Goal: Communication & Community: Answer question/provide support

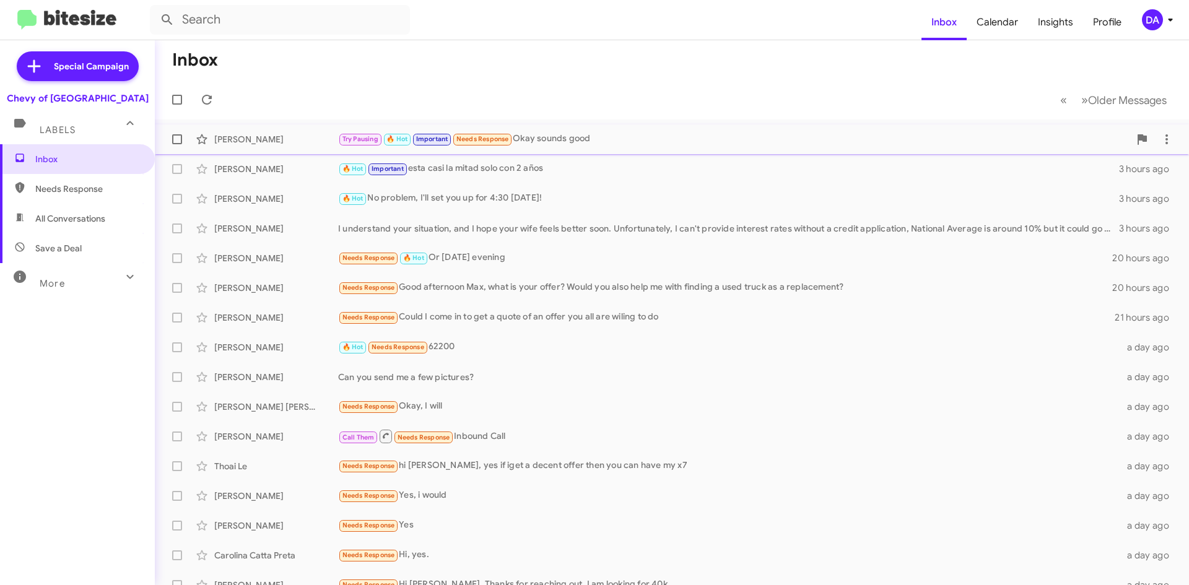
click at [273, 143] on div "[PERSON_NAME]" at bounding box center [276, 139] width 124 height 12
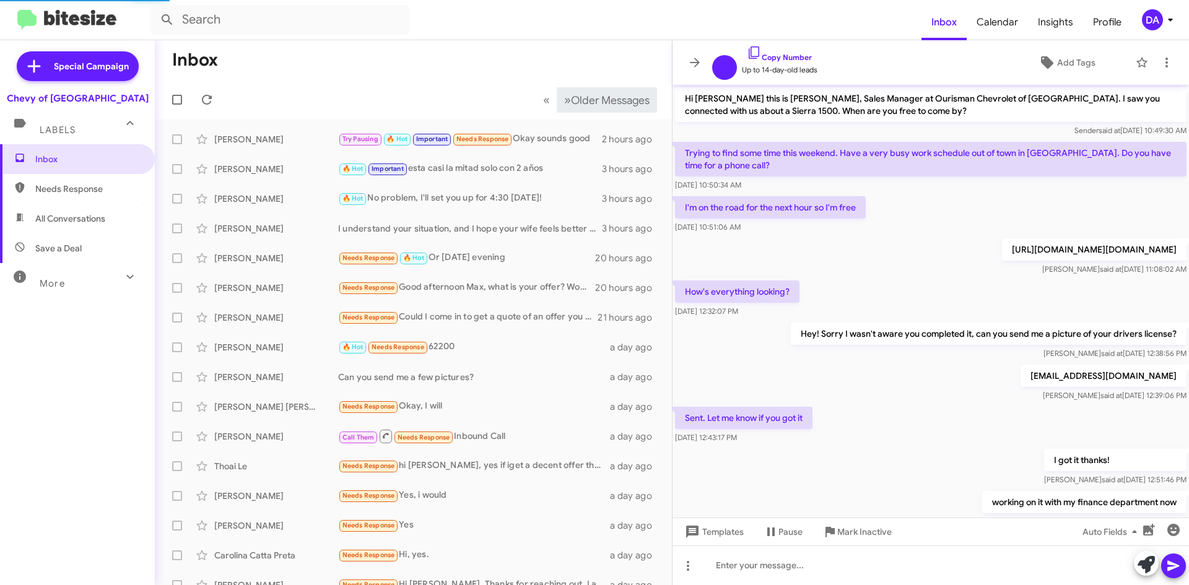
scroll to position [282, 0]
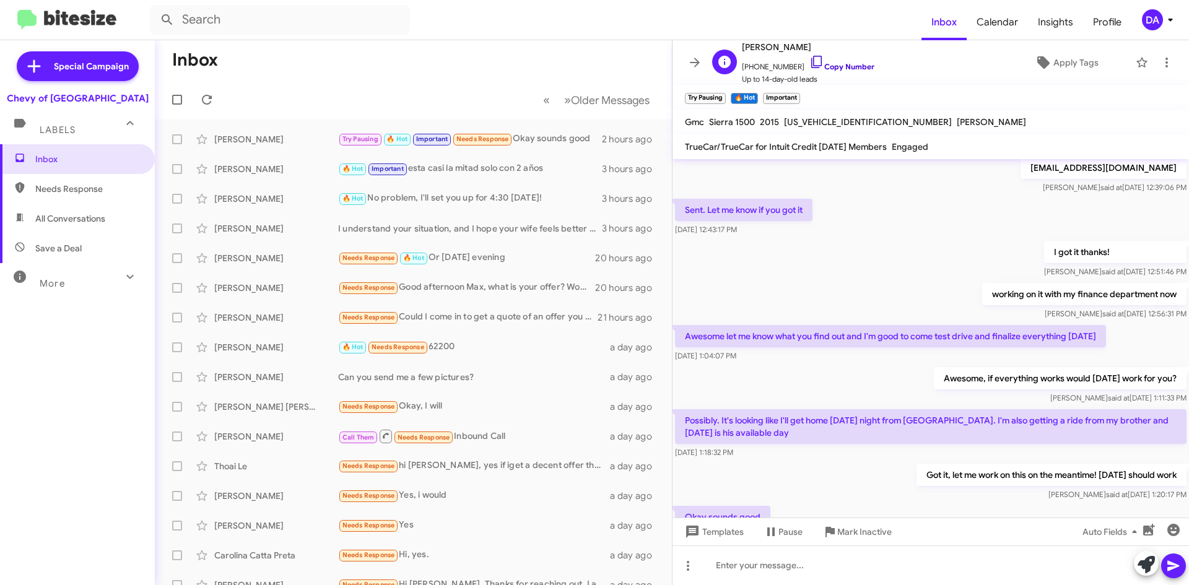
click at [850, 63] on link "Copy Number" at bounding box center [841, 66] width 65 height 9
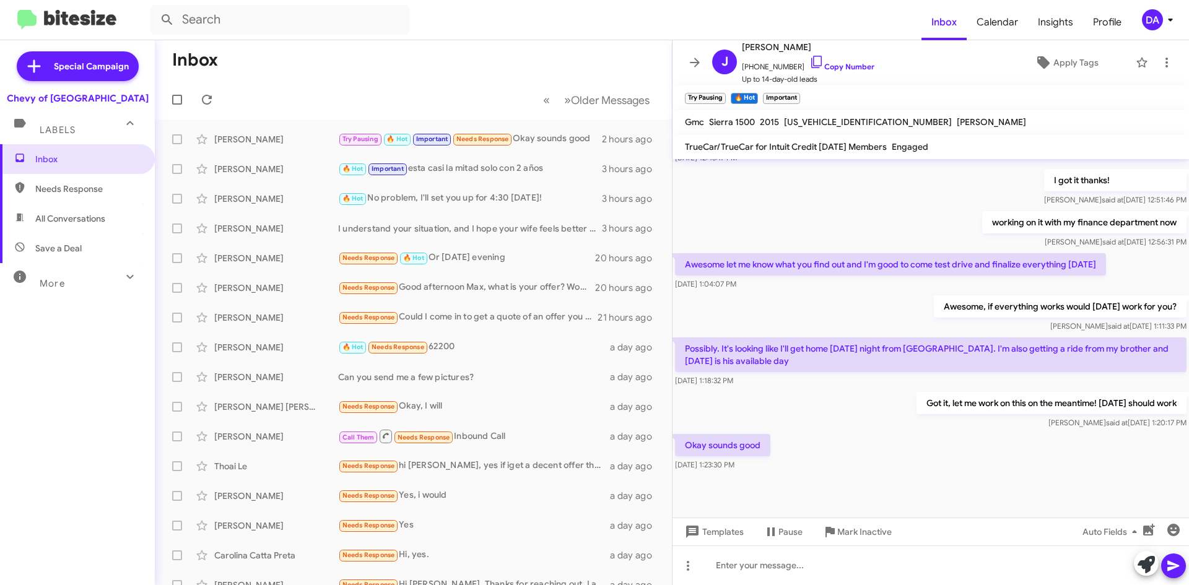
scroll to position [357, 0]
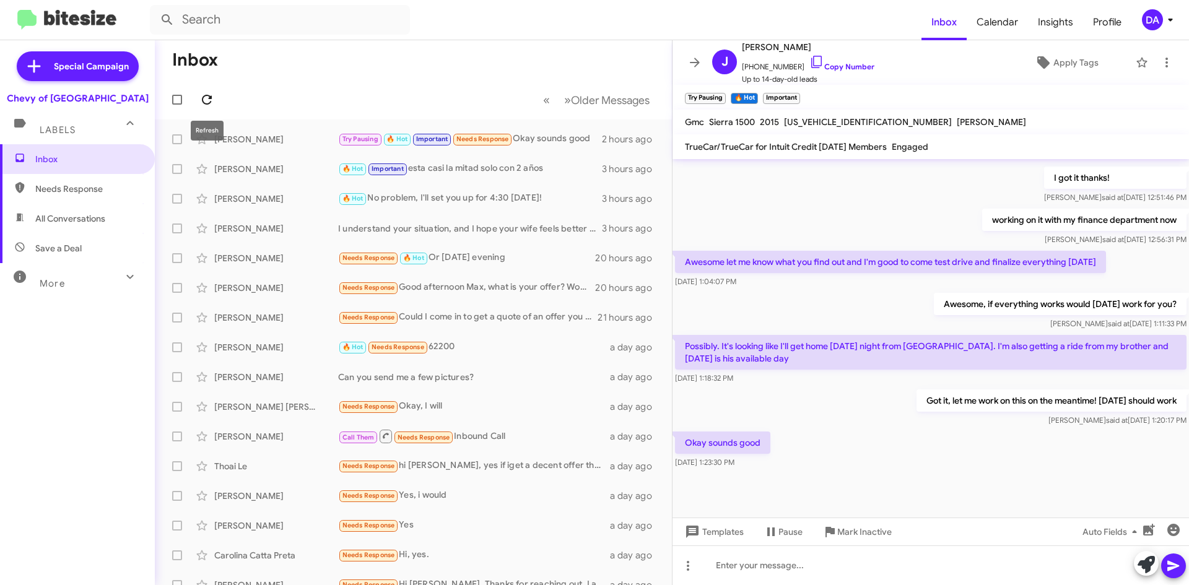
click at [214, 102] on icon at bounding box center [206, 99] width 15 height 15
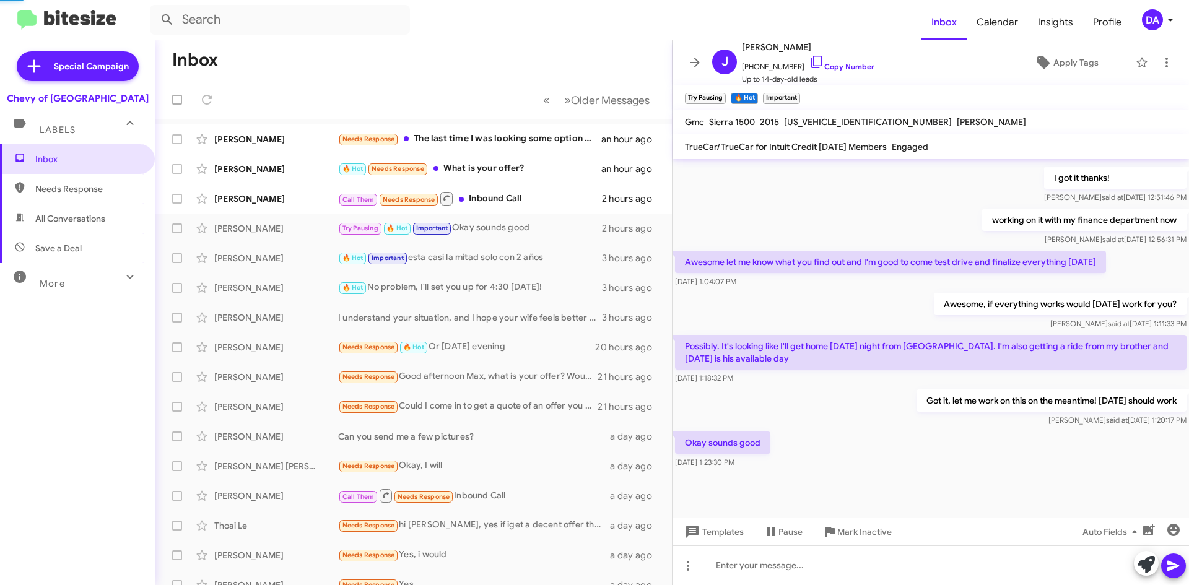
scroll to position [0, 0]
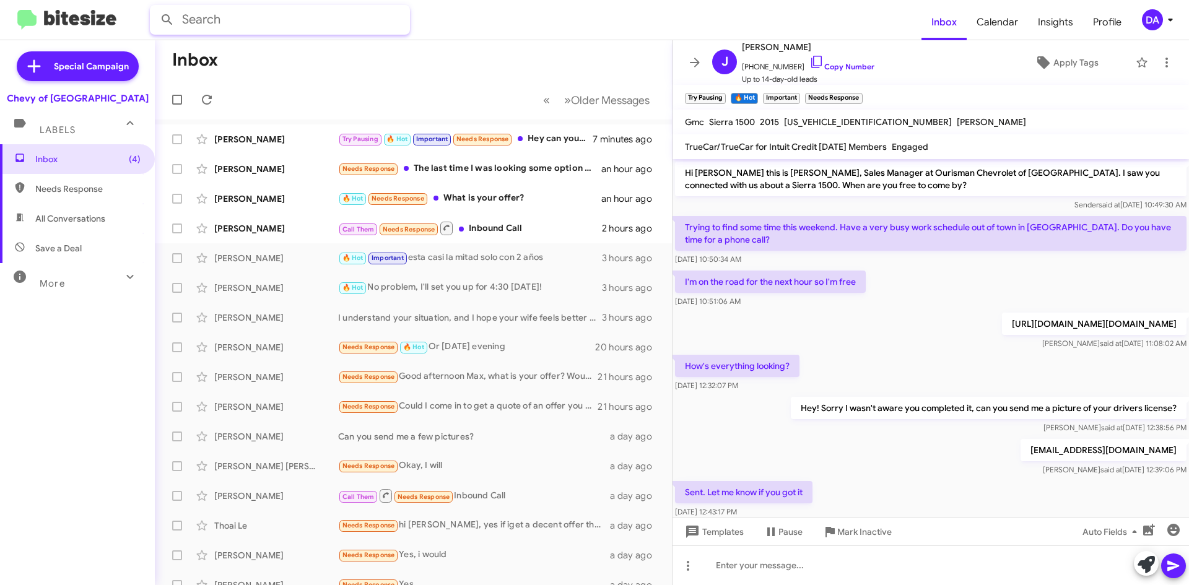
click at [227, 12] on input "text" at bounding box center [280, 20] width 260 height 30
type input "tacoma"
click at [155, 7] on button at bounding box center [167, 19] width 25 height 25
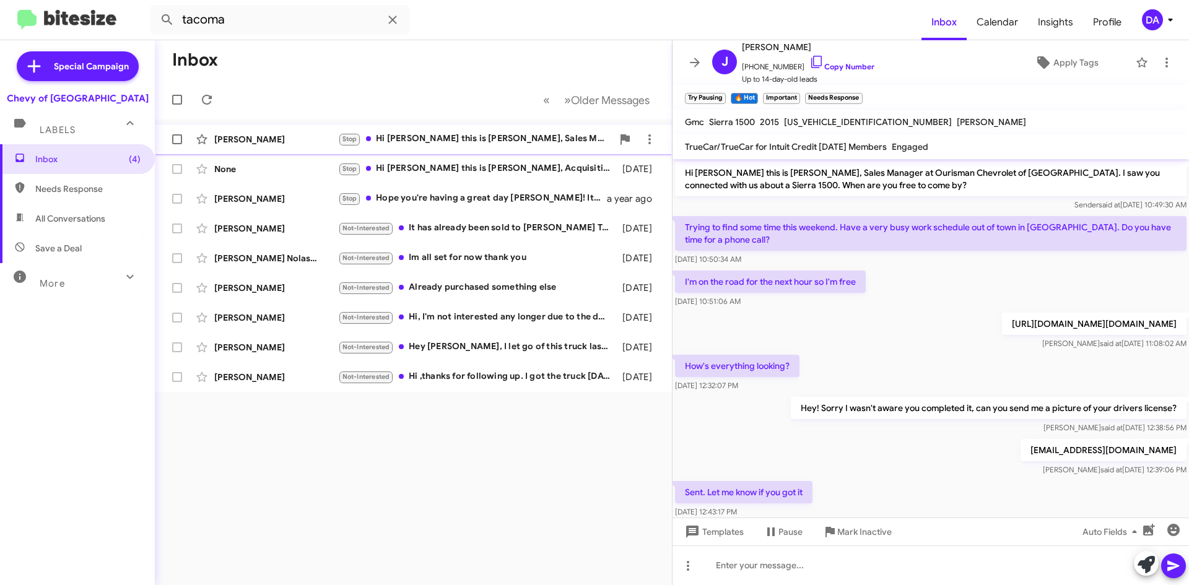
click at [369, 136] on span at bounding box center [368, 138] width 5 height 5
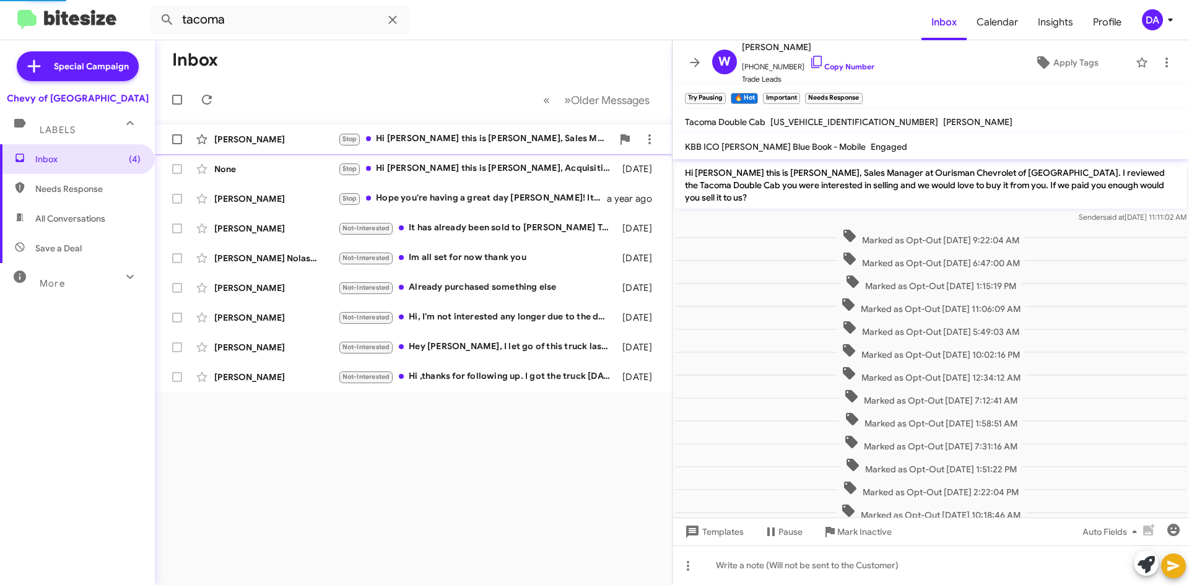
scroll to position [141, 0]
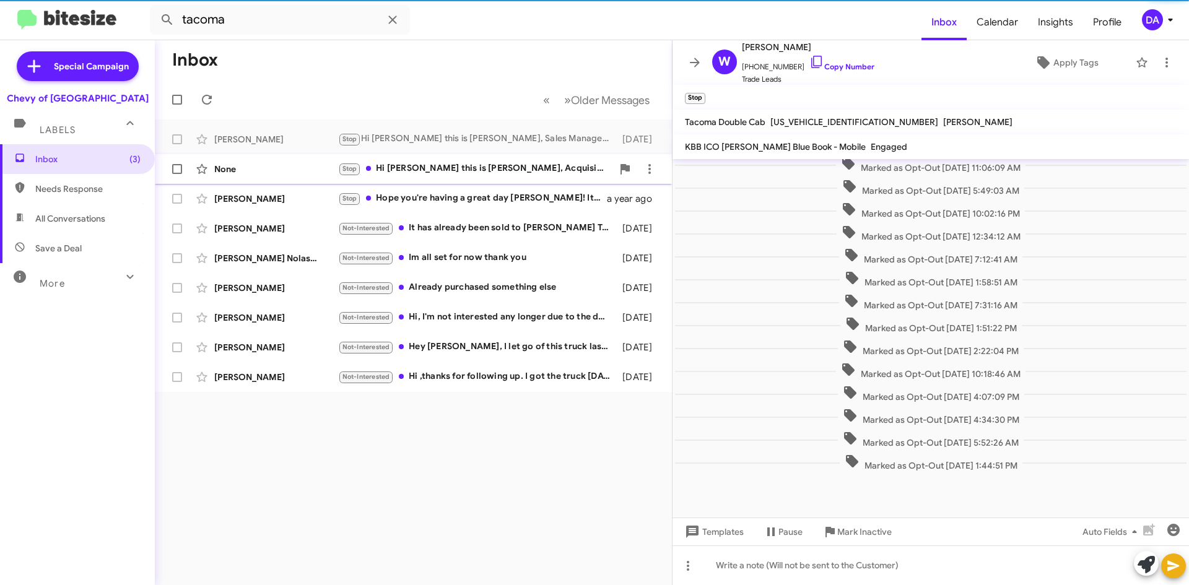
click at [403, 154] on span "None Stop Hi [PERSON_NAME] this is [PERSON_NAME], Acquisition Specialist at Our…" at bounding box center [413, 169] width 517 height 30
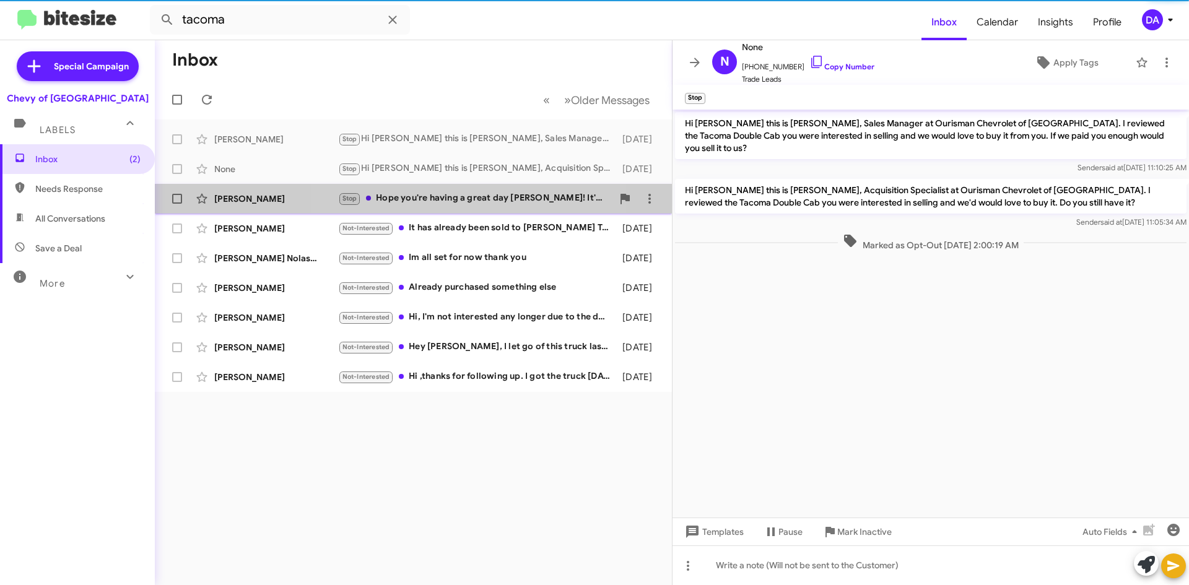
click at [431, 189] on div "[PERSON_NAME] Stop Hope you're having a great day [PERSON_NAME]! It's [PERSON_N…" at bounding box center [413, 198] width 497 height 25
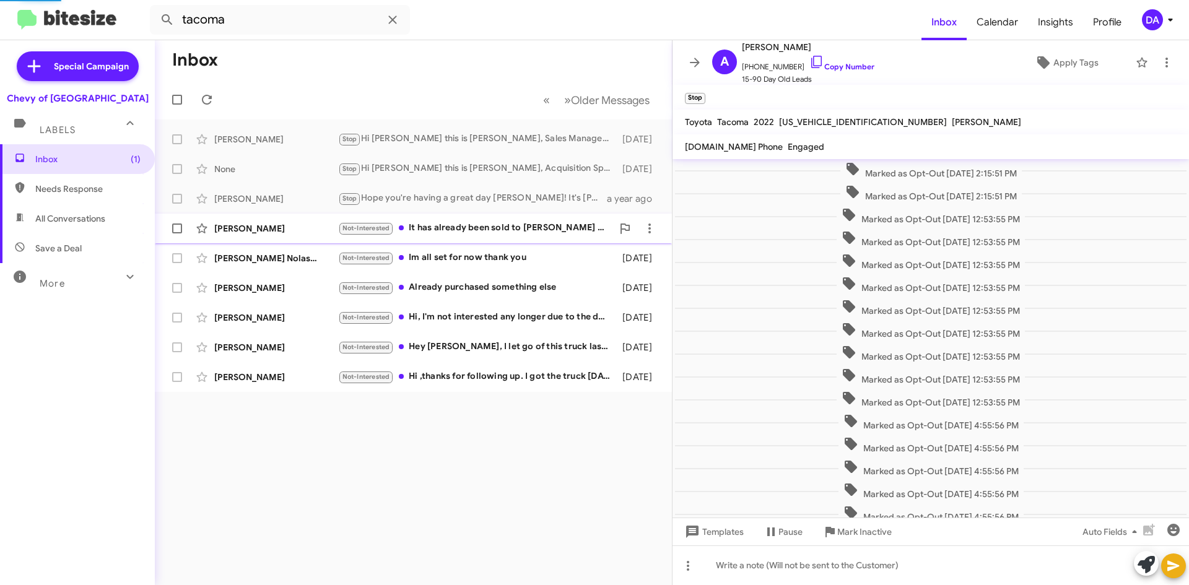
scroll to position [162, 0]
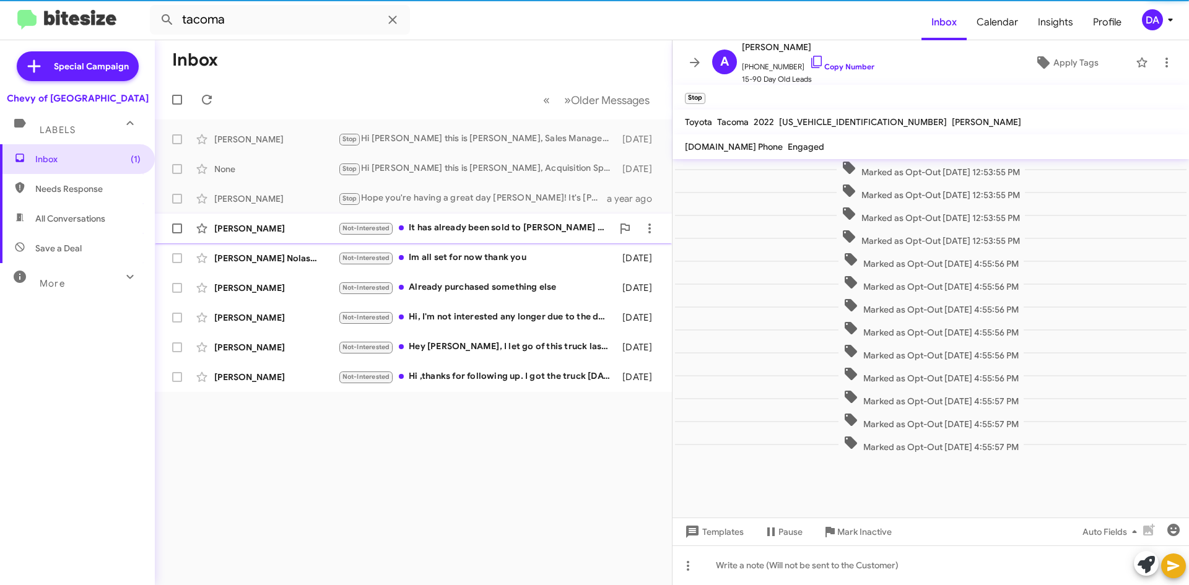
click at [446, 226] on div "Not-Interested It has already been sold to [PERSON_NAME] Toyota in [GEOGRAPHIC_…" at bounding box center [475, 228] width 274 height 14
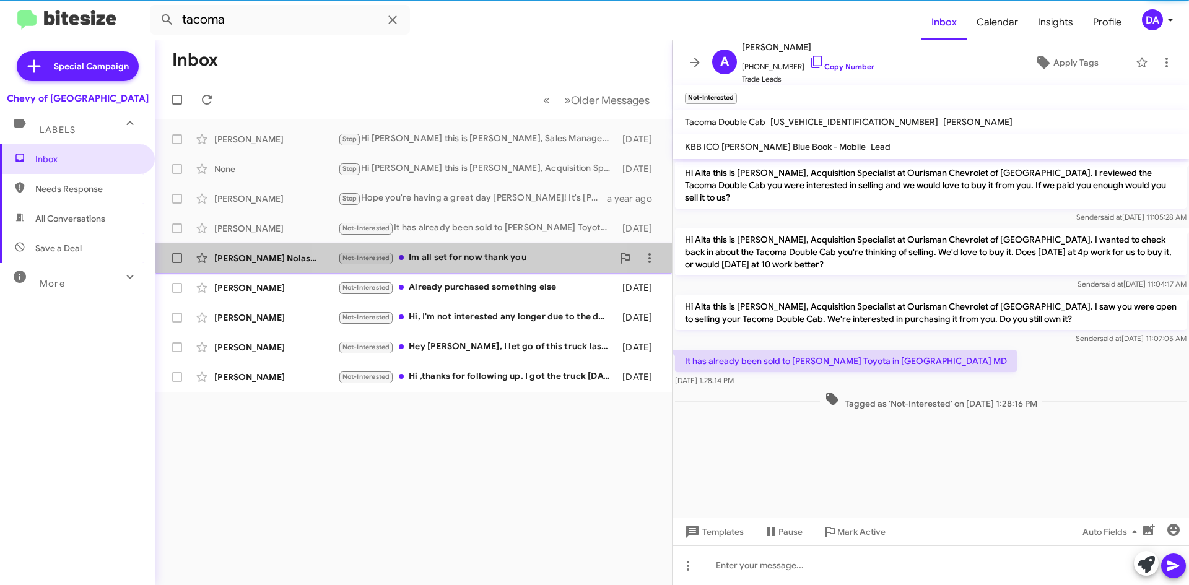
click at [453, 254] on div "Not-Interested Im all set for now thank you" at bounding box center [475, 258] width 274 height 14
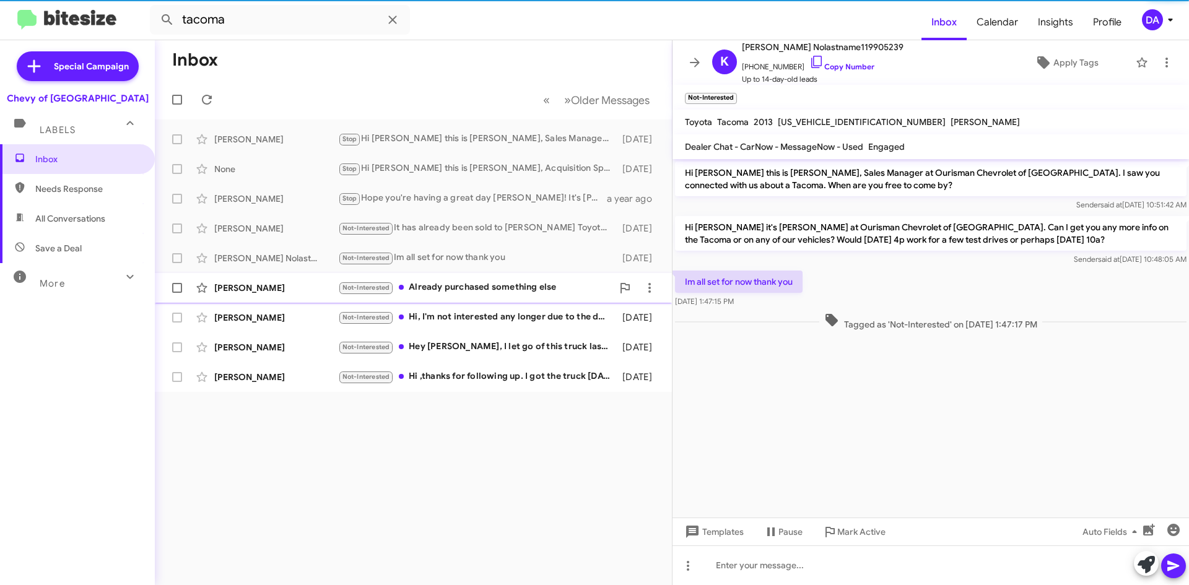
click at [460, 288] on div "Not-Interested Already purchased something else" at bounding box center [475, 288] width 274 height 14
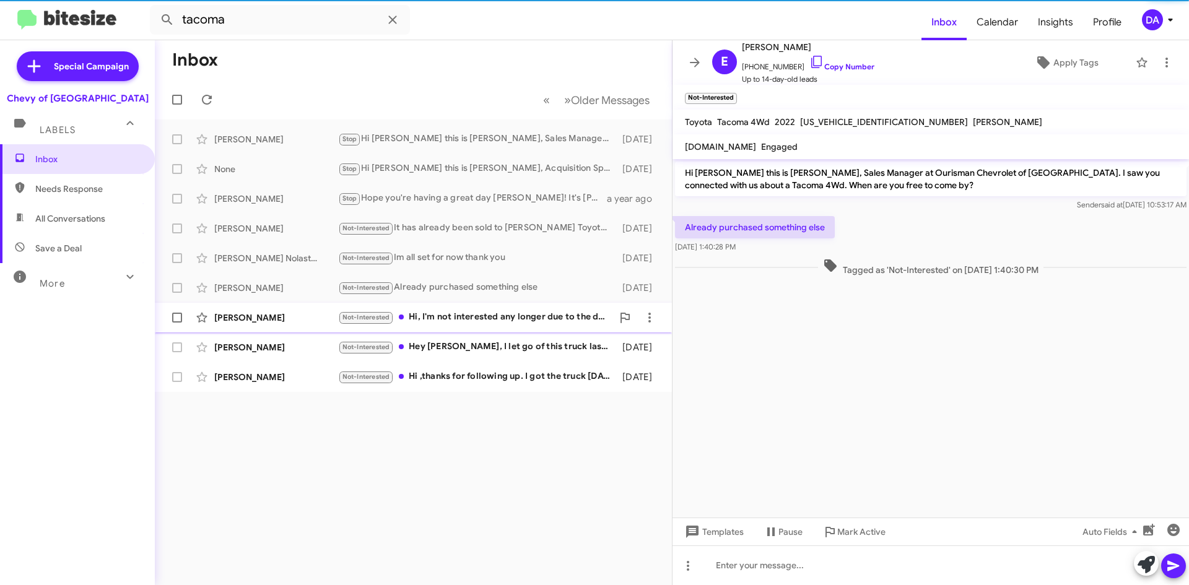
click at [468, 310] on div "[PERSON_NAME] Not-Interested Hi, I'm not interested any longer due to the dent …" at bounding box center [413, 317] width 497 height 25
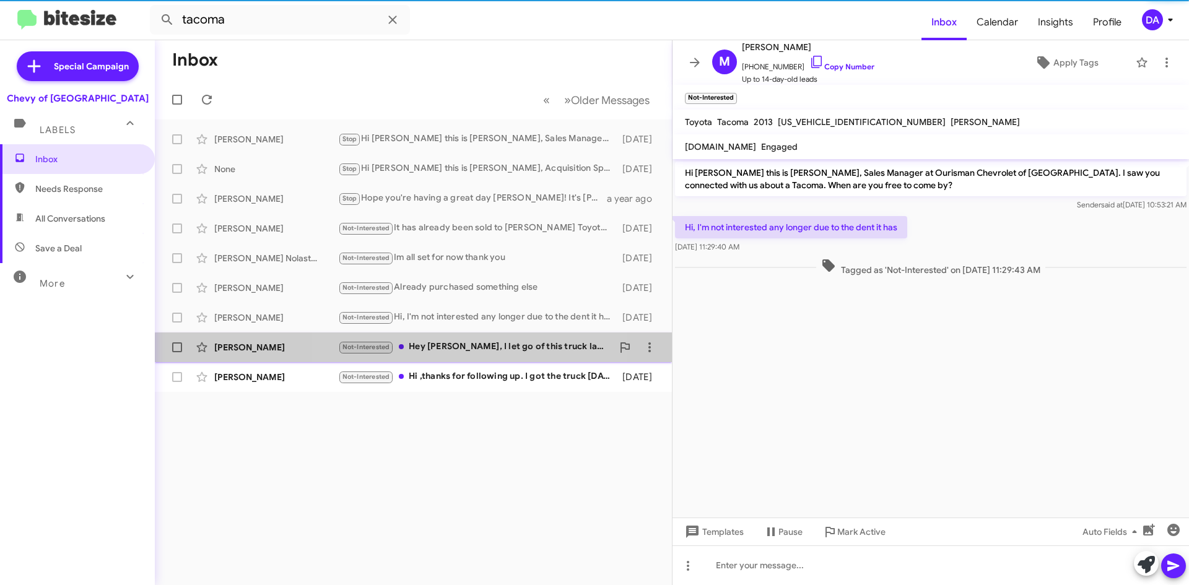
click at [478, 354] on div "Not-Interested Hey [PERSON_NAME], I let go of this truck last week" at bounding box center [475, 347] width 274 height 14
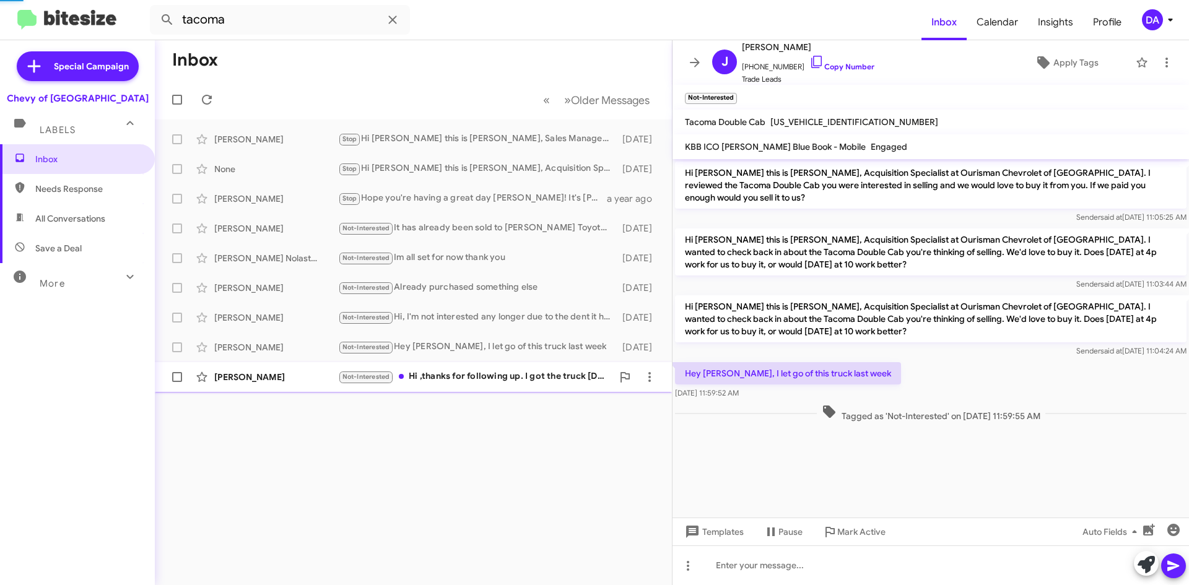
click at [477, 378] on div "Not-Interested Hi ,thanks for following up. I got the truck [DATE], thanks" at bounding box center [475, 377] width 274 height 14
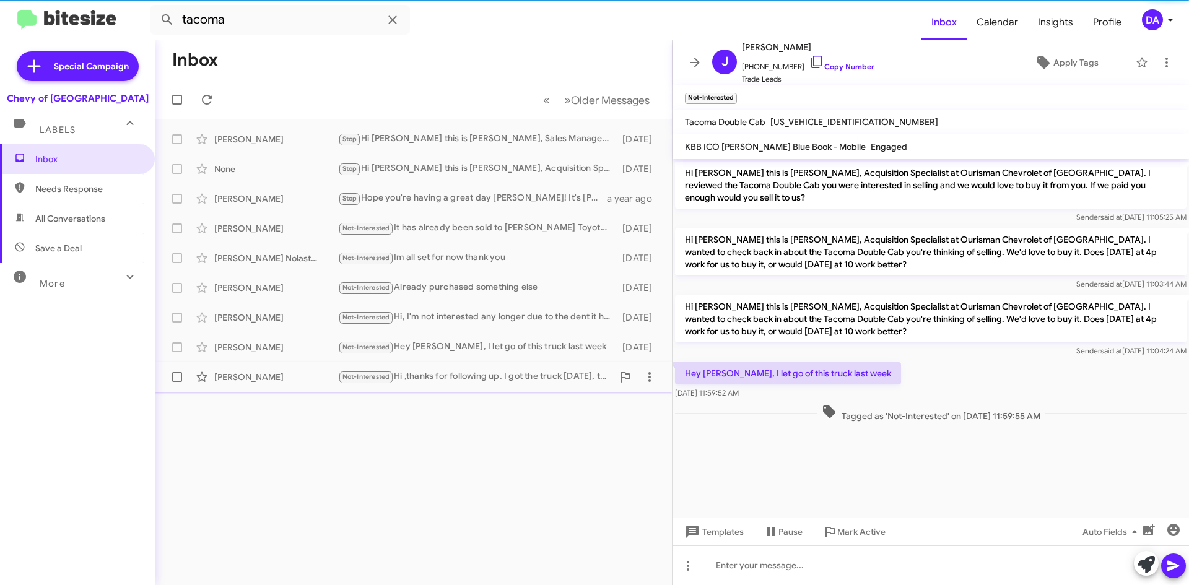
scroll to position [75, 0]
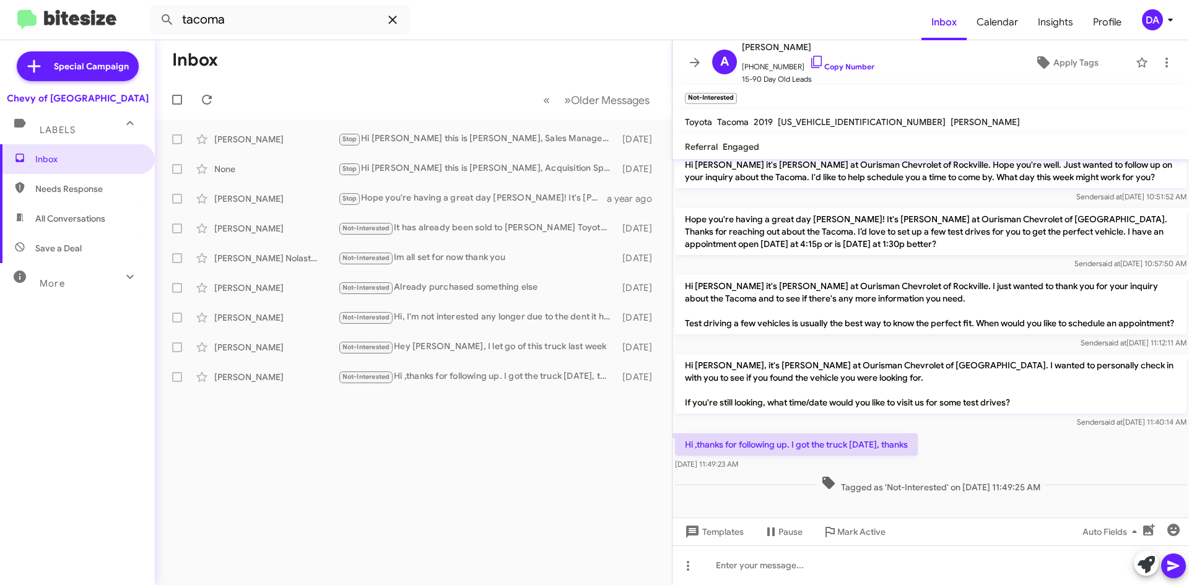
click at [390, 20] on icon at bounding box center [392, 19] width 15 height 15
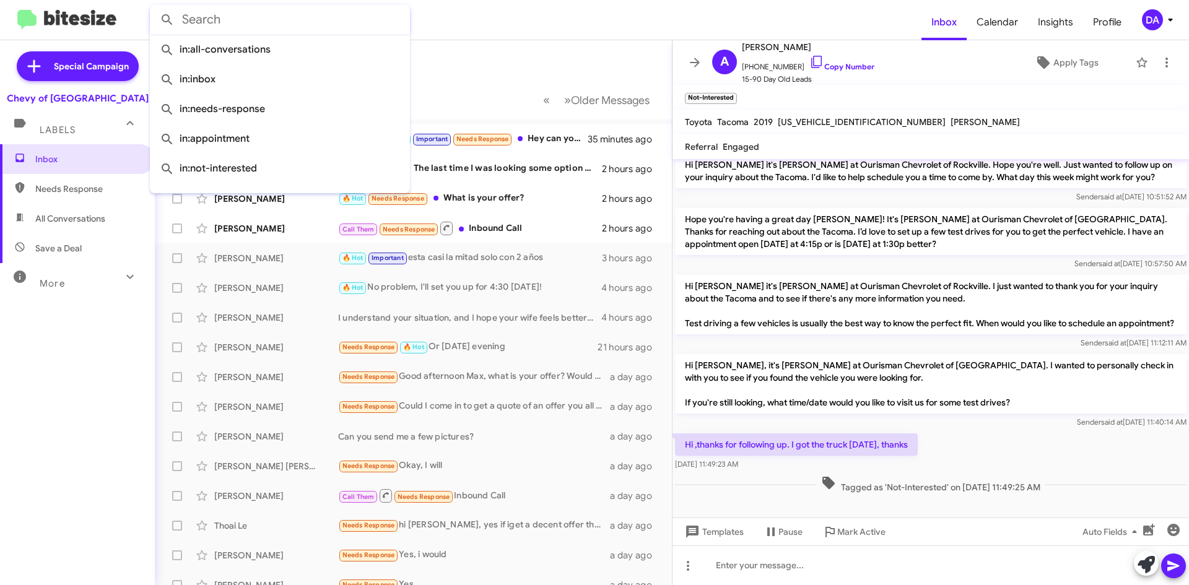
drag, startPoint x: 499, startPoint y: 30, endPoint x: 498, endPoint y: 67, distance: 36.5
click at [498, 30] on form at bounding box center [536, 20] width 772 height 30
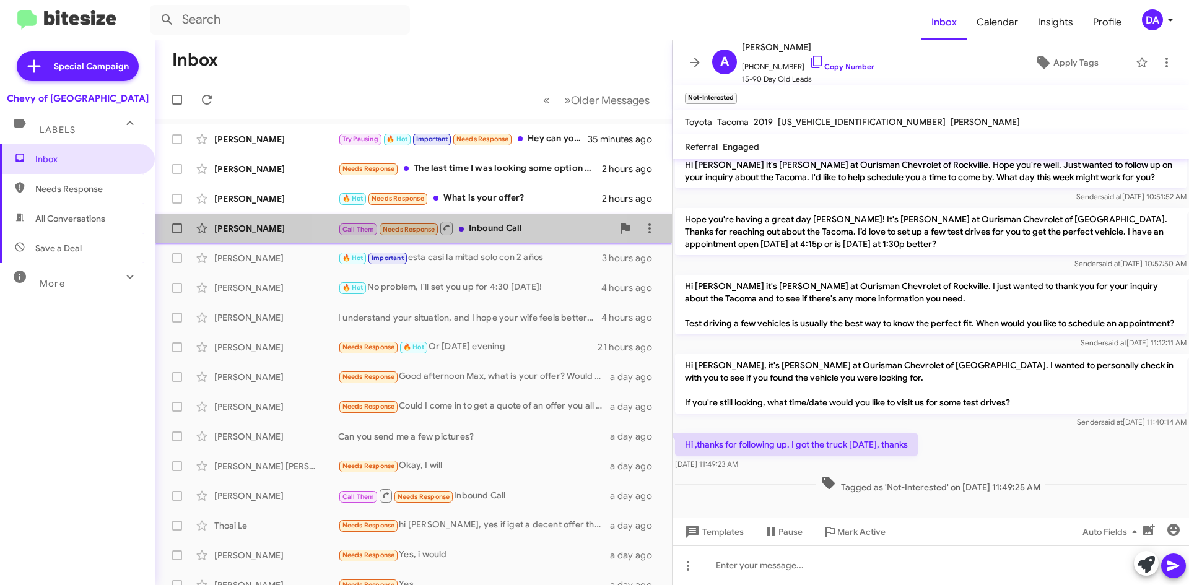
click at [467, 235] on div "Call Them Needs Response Inbound Call" at bounding box center [475, 227] width 274 height 15
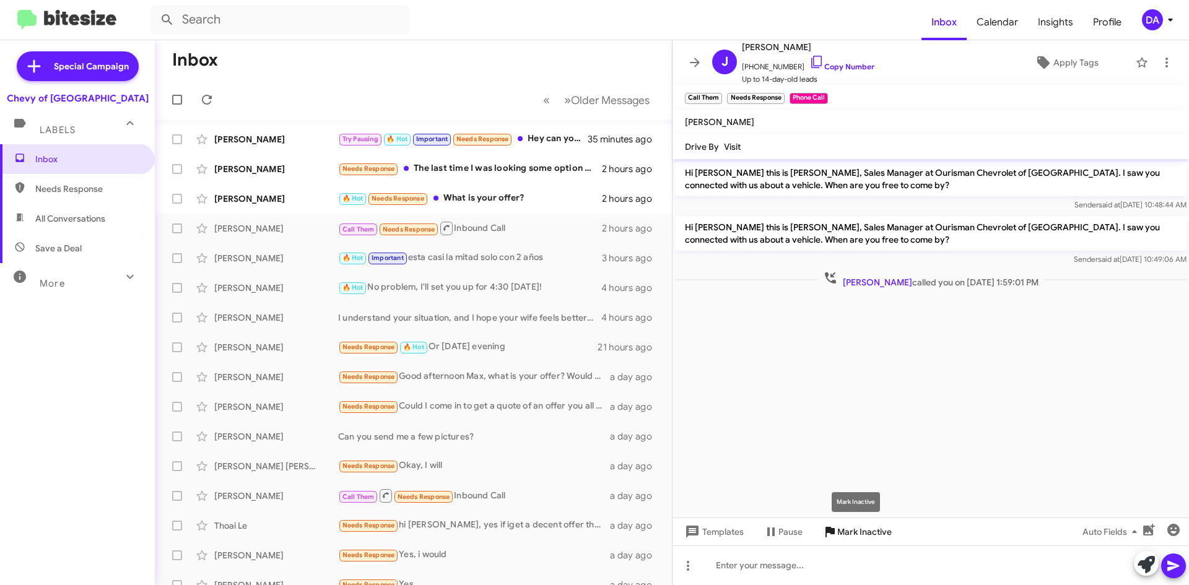
click at [863, 538] on span "Mark Inactive" at bounding box center [864, 532] width 54 height 22
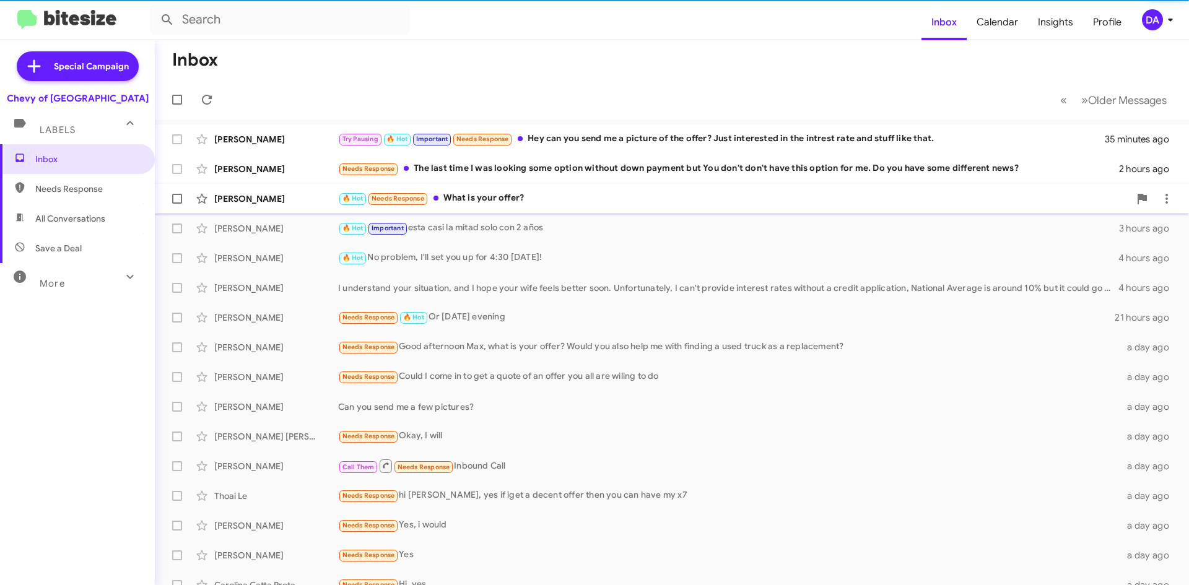
click at [466, 191] on div "🔥 Hot Needs Response What is your offer?" at bounding box center [733, 198] width 791 height 14
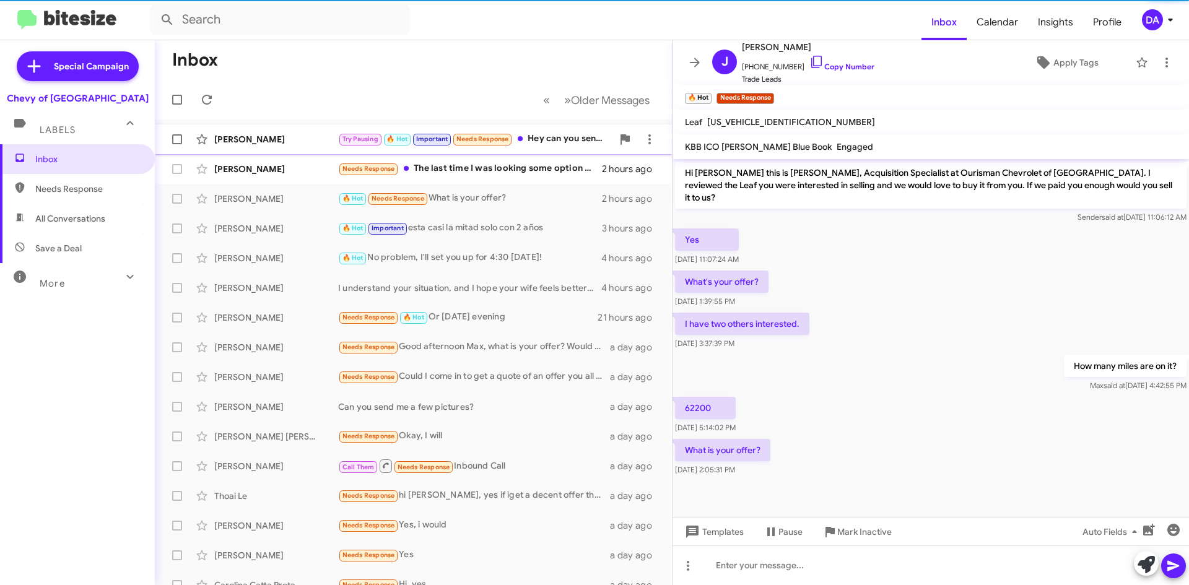
click at [482, 153] on span "[PERSON_NAME] Try Pausing 🔥 Hot Important Needs Response Hey can you send me a …" at bounding box center [413, 139] width 517 height 30
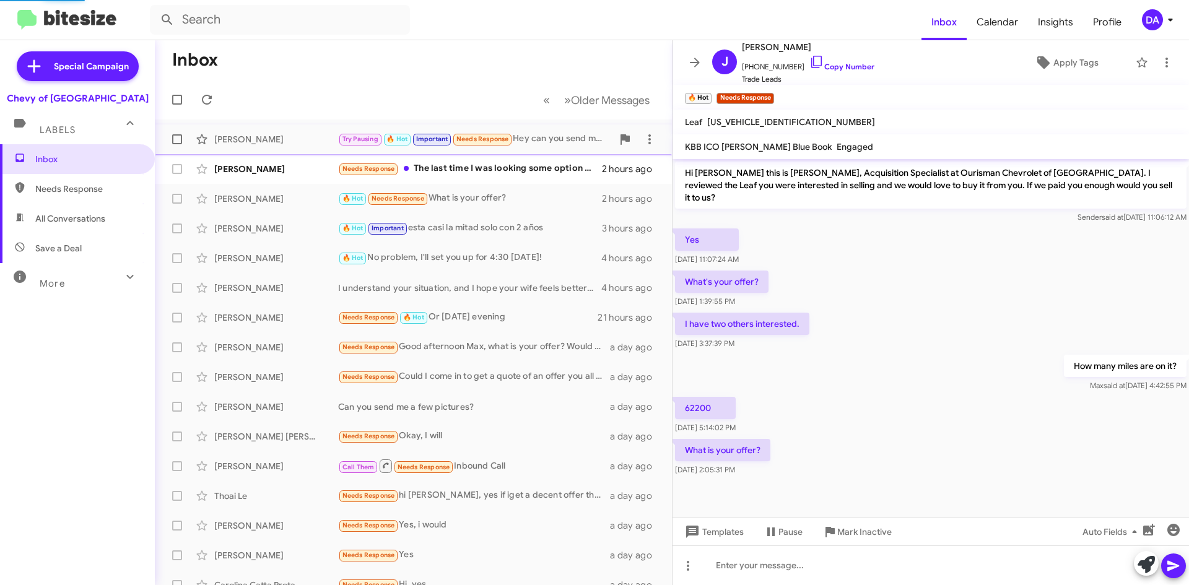
scroll to position [402, 0]
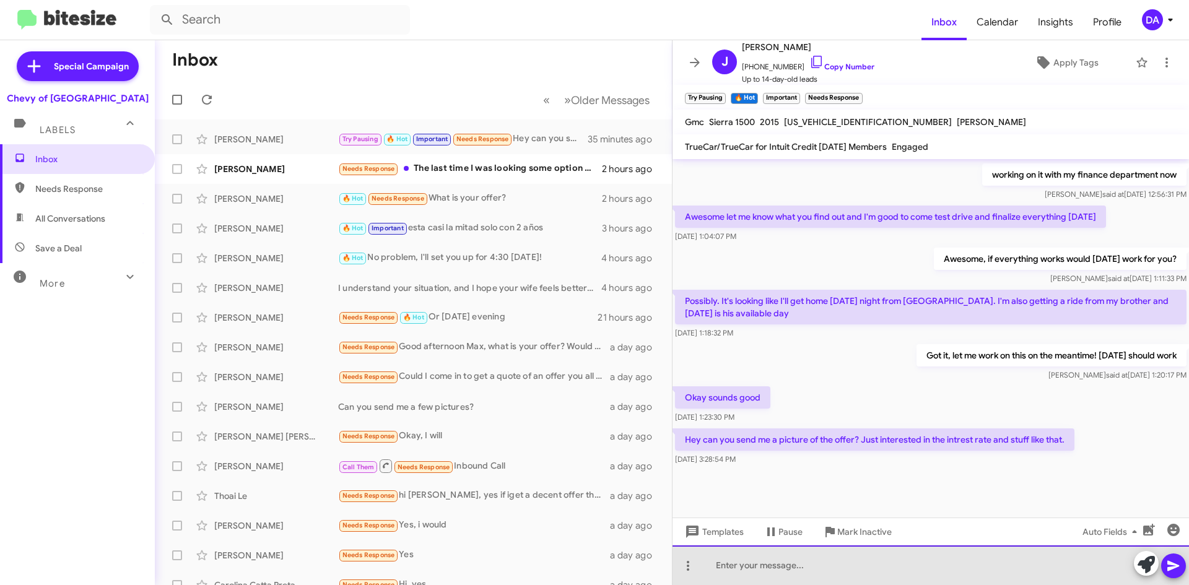
click at [753, 565] on div at bounding box center [931, 566] width 516 height 40
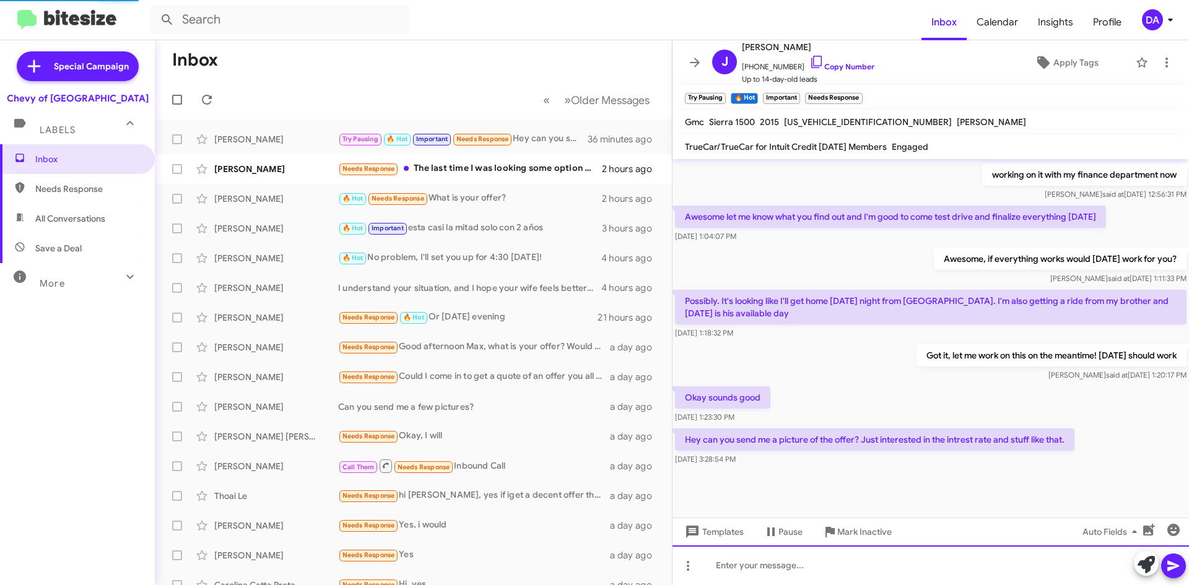
scroll to position [0, 0]
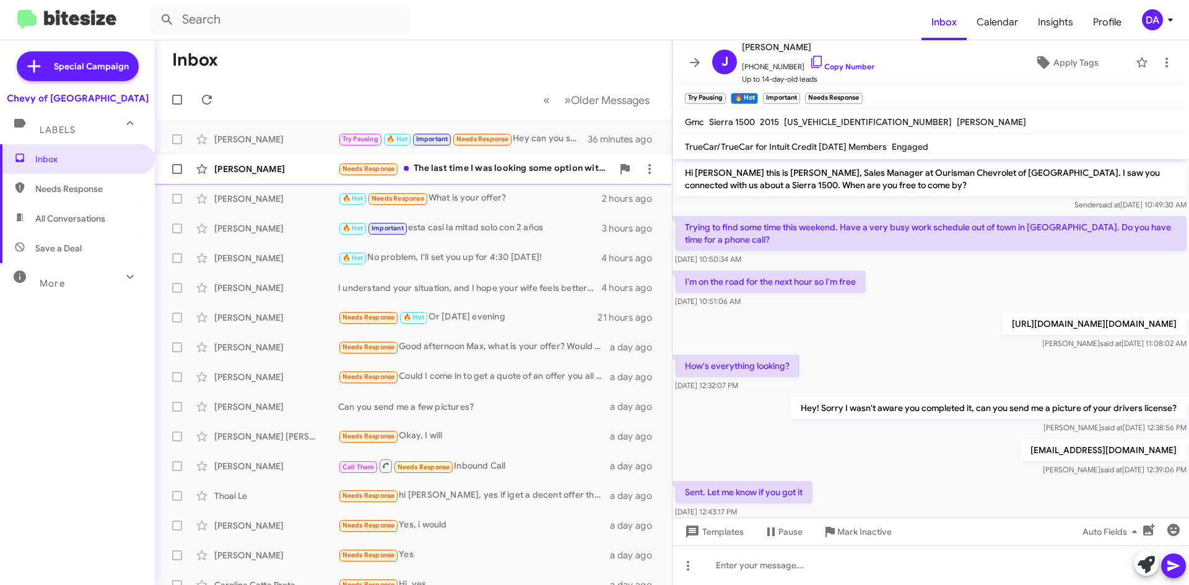
click at [495, 165] on div "Needs Response The last time I was looking some option without down payment but…" at bounding box center [475, 169] width 274 height 14
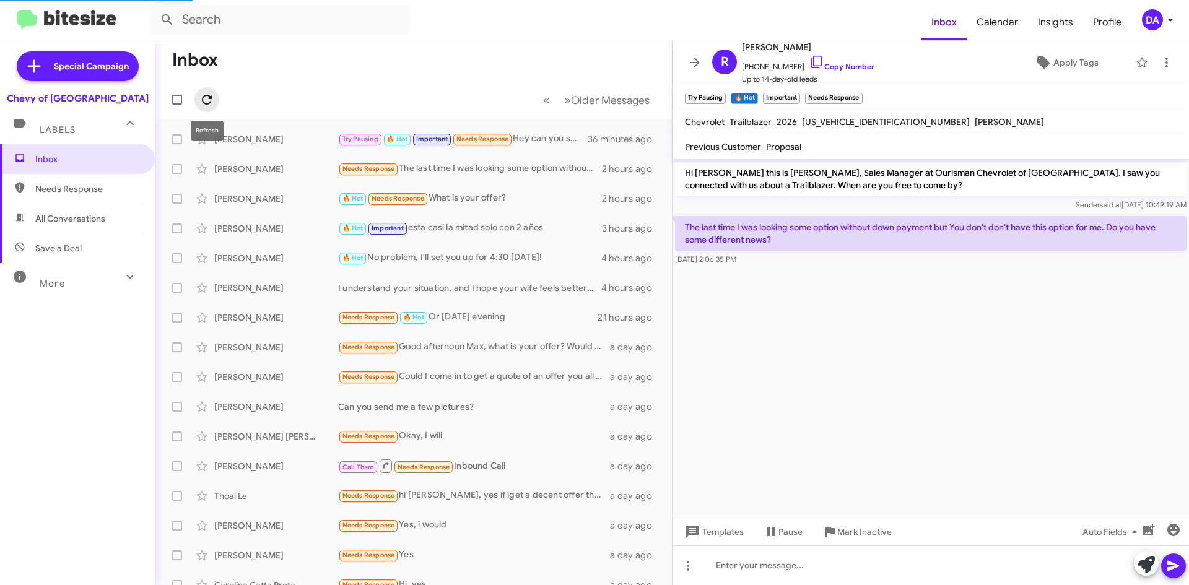
click at [214, 102] on icon at bounding box center [206, 99] width 15 height 15
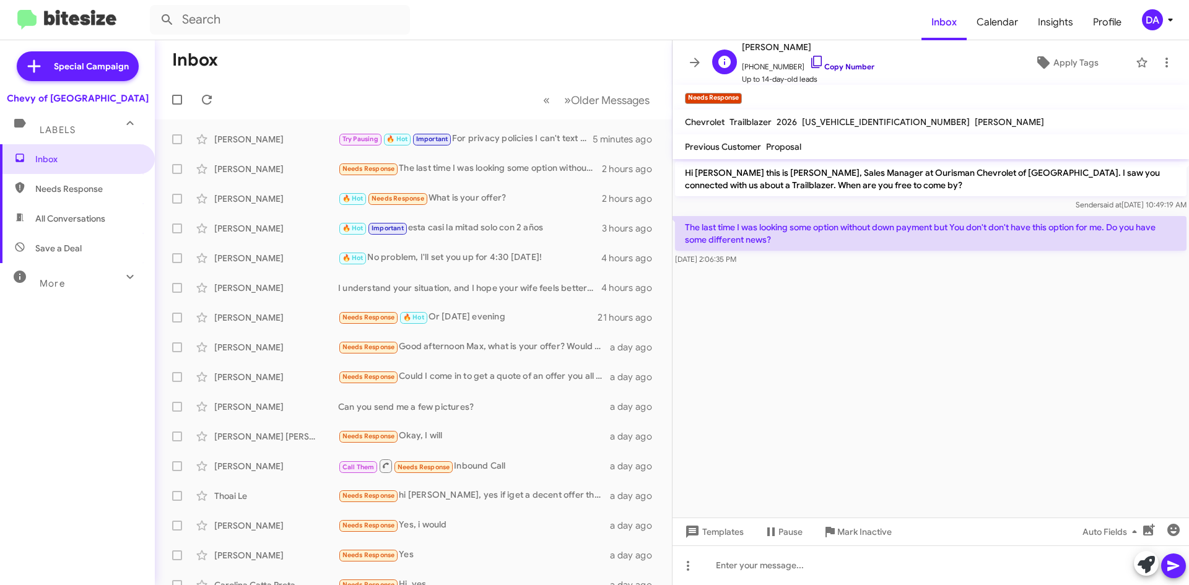
click at [832, 64] on link "Copy Number" at bounding box center [841, 66] width 65 height 9
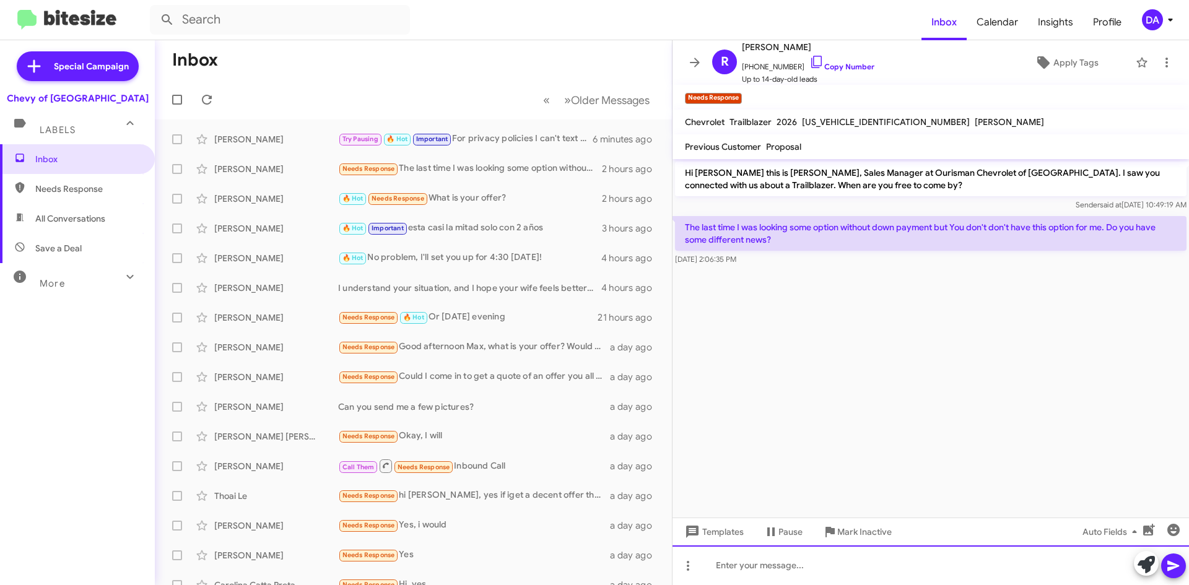
click at [807, 561] on div at bounding box center [931, 566] width 516 height 40
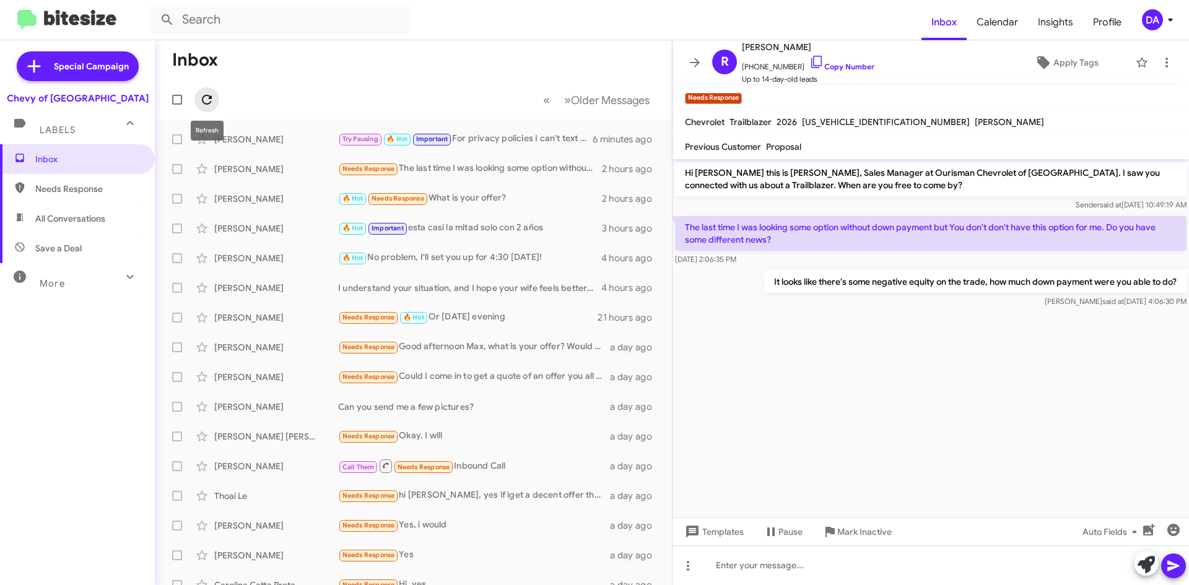
click at [203, 91] on button at bounding box center [206, 99] width 25 height 25
click at [82, 354] on div "Inbox Needs Response All Conversations Save a Deal More Important 🔥 Hot Appoint…" at bounding box center [77, 319] width 155 height 351
